Goal: Task Accomplishment & Management: Manage account settings

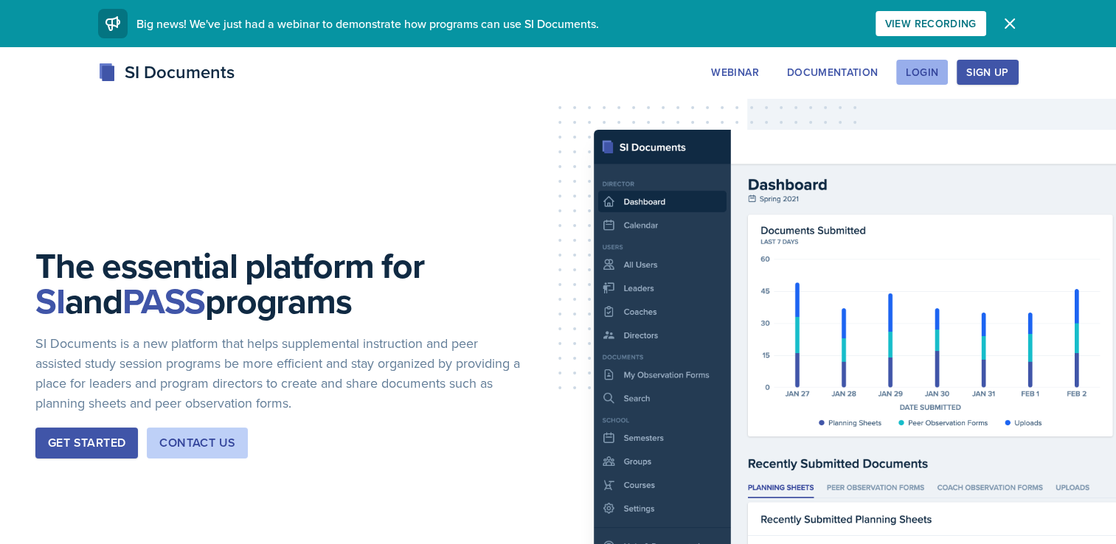
click at [920, 74] on div "Login" at bounding box center [922, 72] width 32 height 12
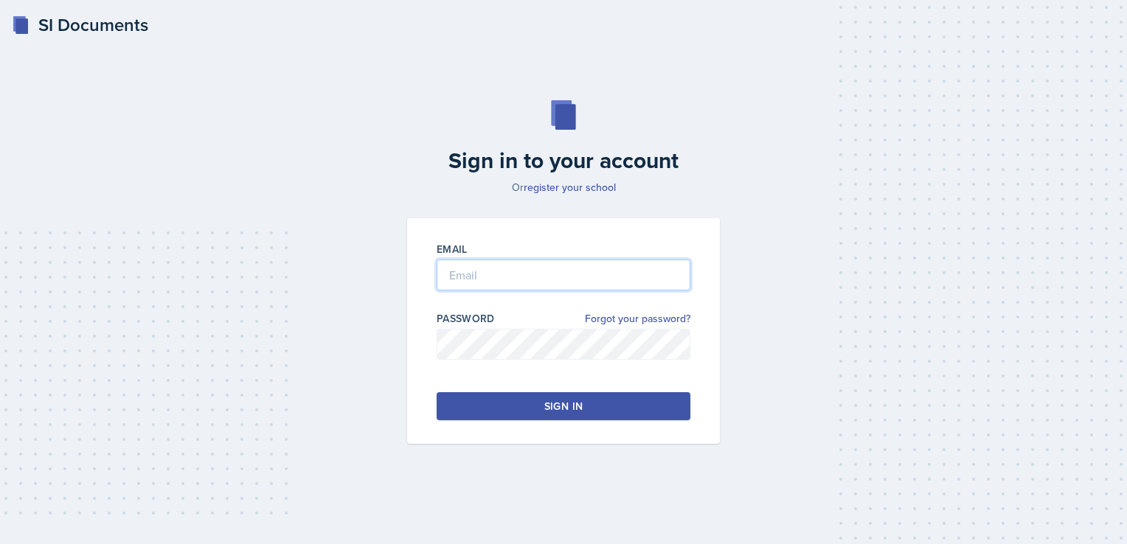
click at [525, 285] on input "email" at bounding box center [564, 275] width 254 height 31
type input "v"
type input "[EMAIL_ADDRESS][DOMAIN_NAME]"
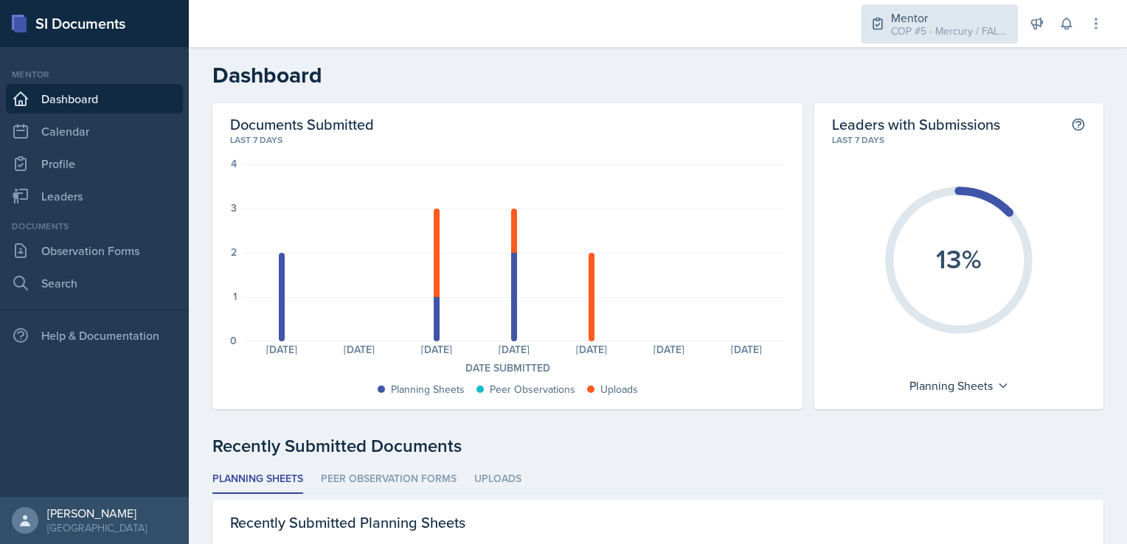
click at [950, 24] on div "COP #5 - Mercury / FALL 2025" at bounding box center [950, 31] width 118 height 15
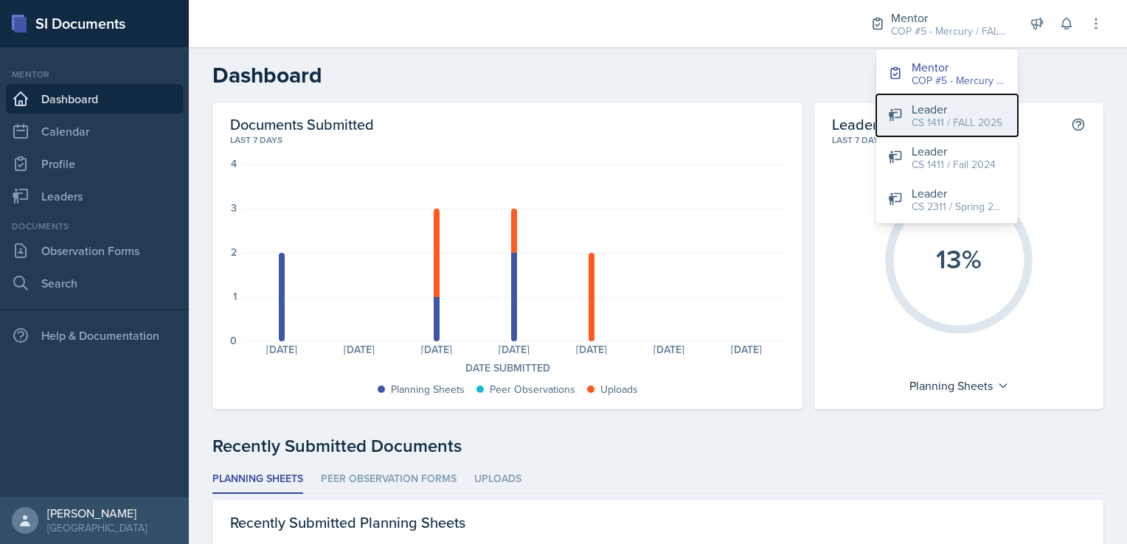
click at [962, 127] on div "CS 1411 / FALL 2025" at bounding box center [957, 122] width 91 height 15
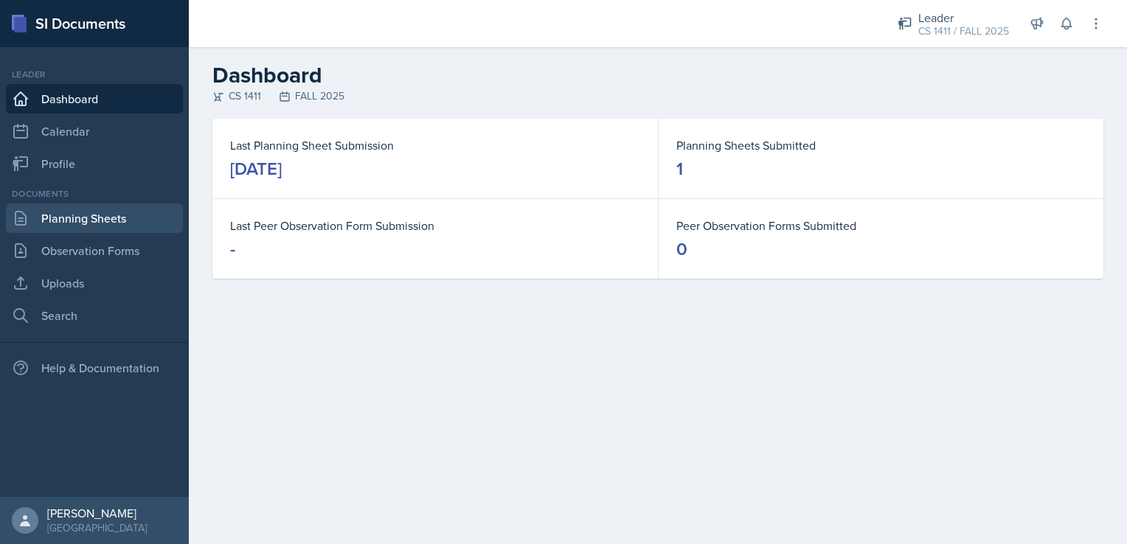
click at [106, 220] on link "Planning Sheets" at bounding box center [94, 219] width 177 height 30
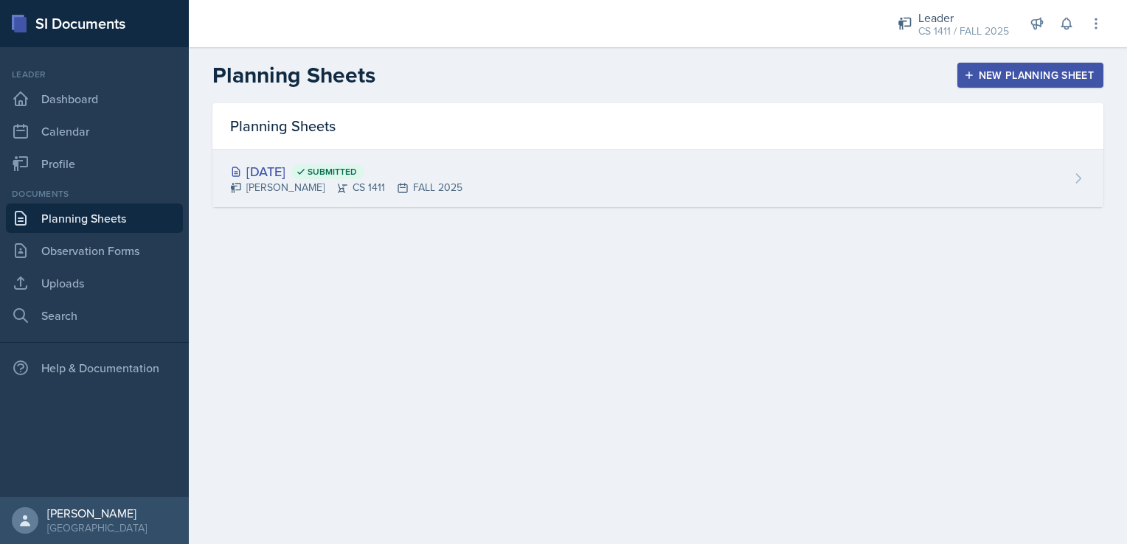
click at [306, 169] on div "[DATE] Submitted" at bounding box center [346, 172] width 232 height 20
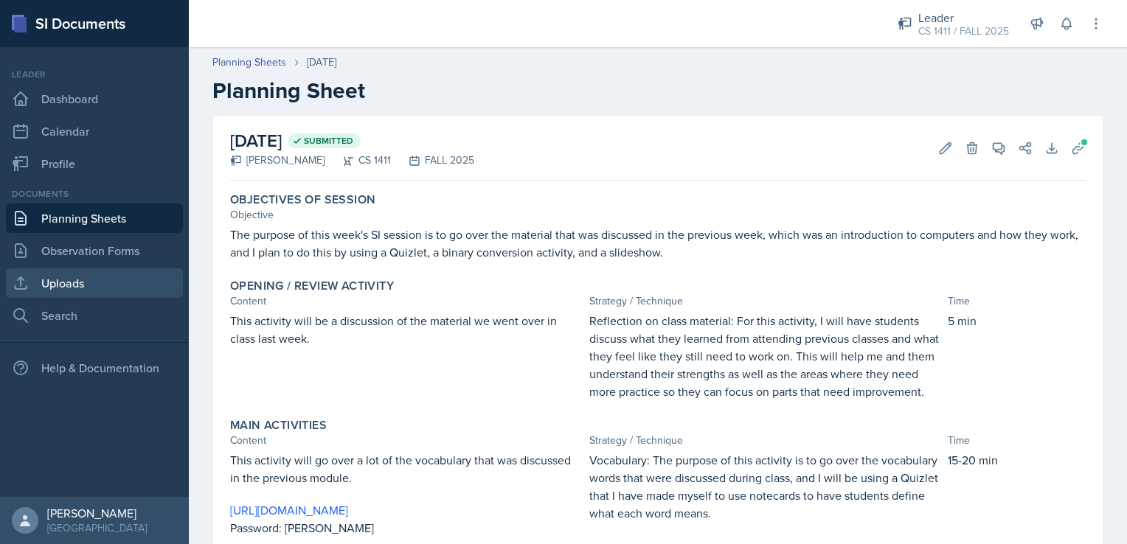
click at [88, 296] on link "Uploads" at bounding box center [94, 283] width 177 height 30
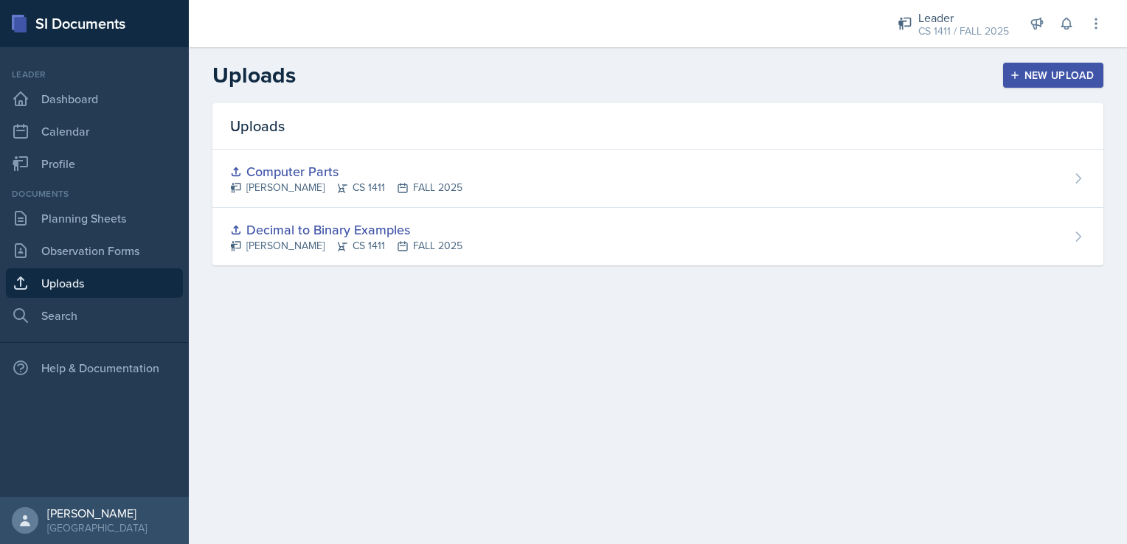
click at [1055, 70] on div "New Upload" at bounding box center [1054, 75] width 82 height 12
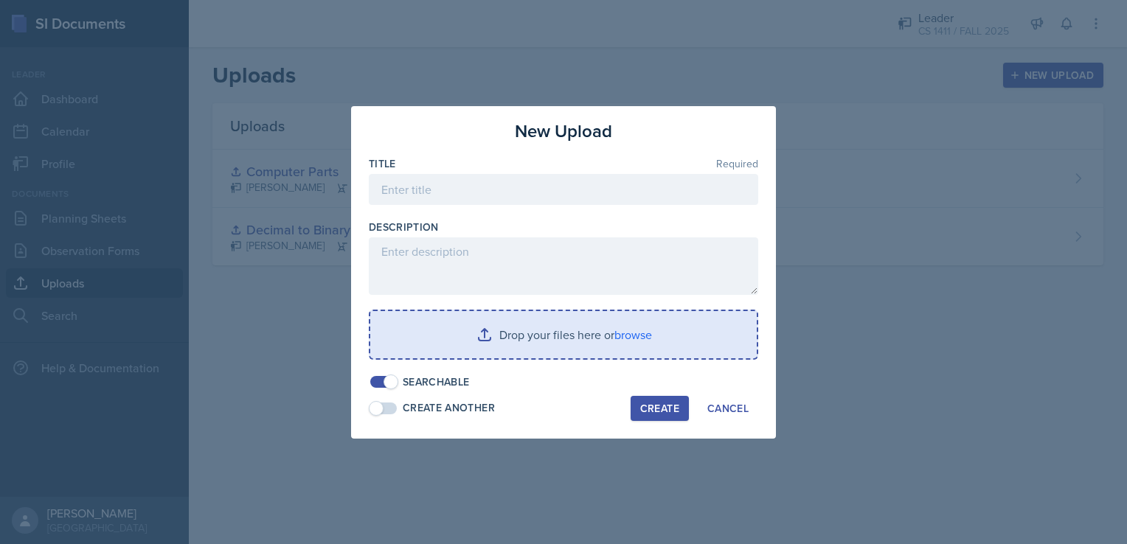
click at [542, 338] on input "file" at bounding box center [563, 334] width 386 height 47
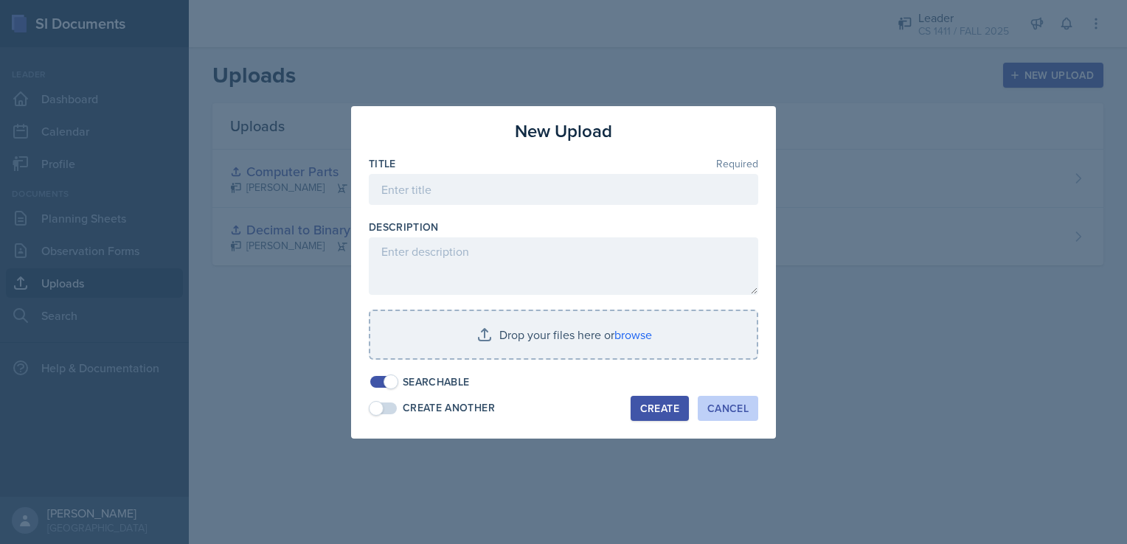
click at [738, 406] on div "Cancel" at bounding box center [727, 409] width 41 height 12
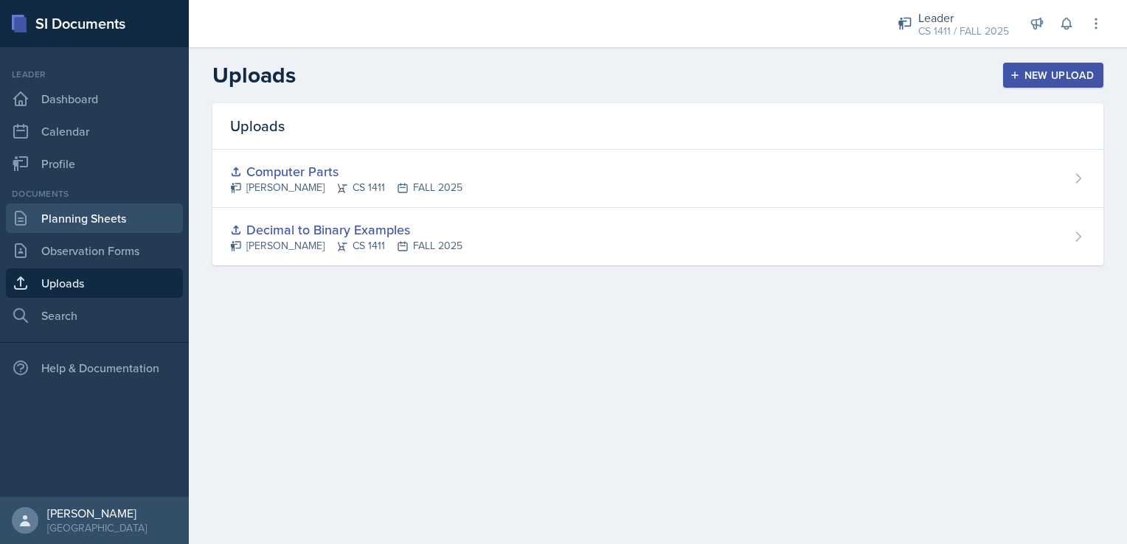
click at [90, 216] on link "Planning Sheets" at bounding box center [94, 219] width 177 height 30
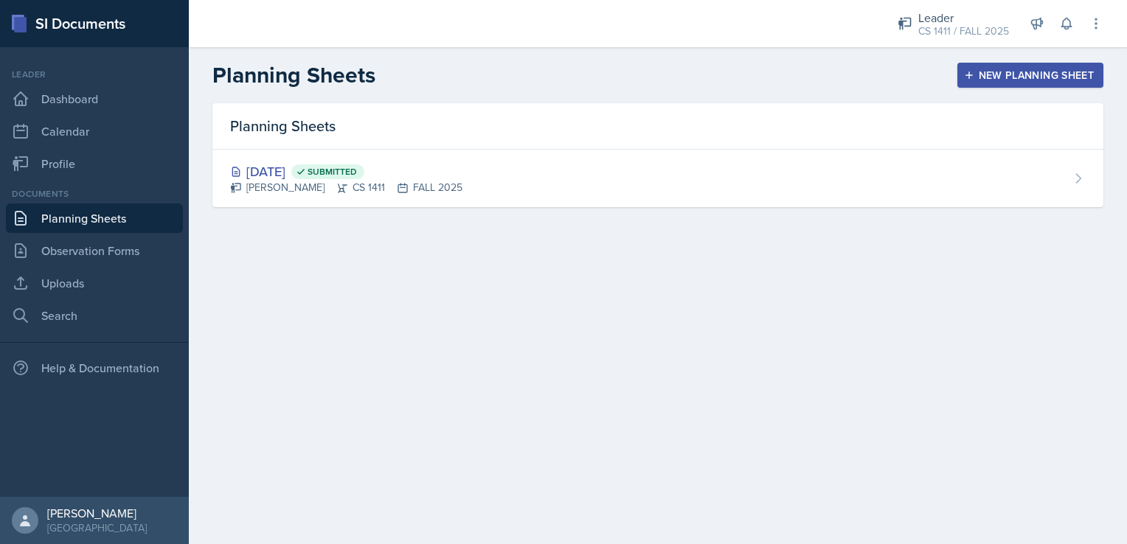
click at [90, 216] on link "Planning Sheets" at bounding box center [94, 219] width 177 height 30
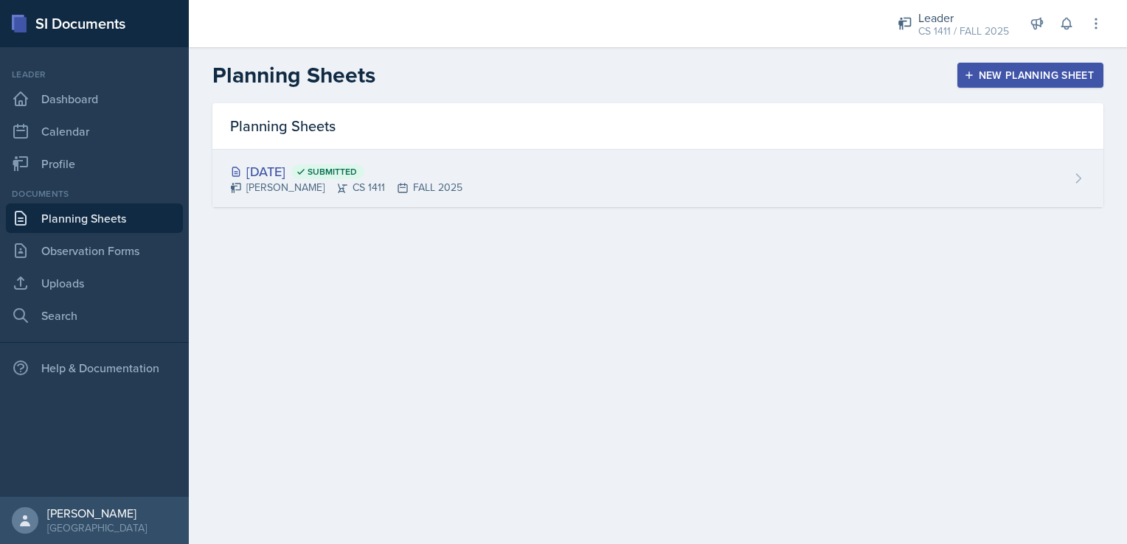
click at [307, 167] on div "[DATE] Submitted" at bounding box center [346, 172] width 232 height 20
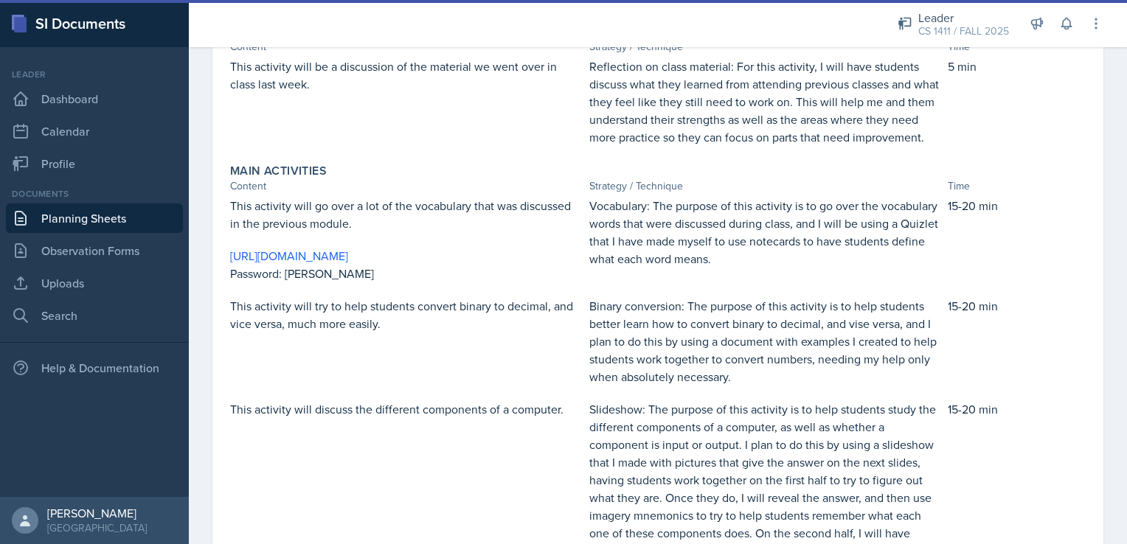
scroll to position [276, 0]
